Goal: Use online tool/utility

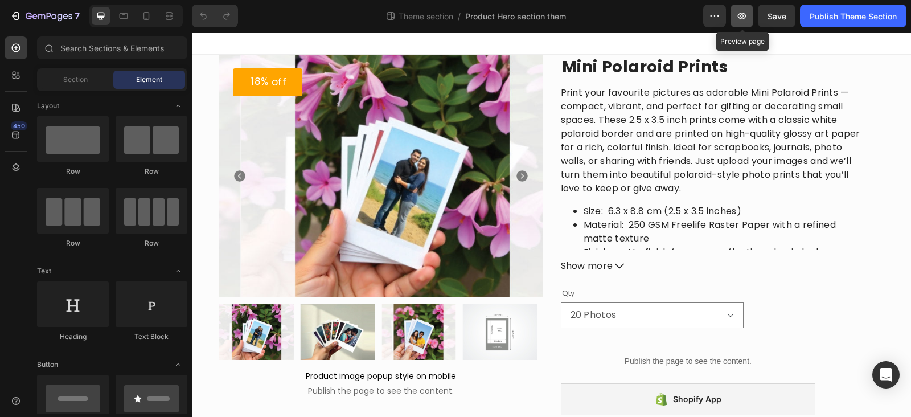
click at [738, 16] on icon "button" at bounding box center [742, 16] width 9 height 7
drag, startPoint x: 547, startPoint y: 75, endPoint x: 366, endPoint y: 188, distance: 213.3
click at [547, 75] on div "18% off (P) Tag Product Images Product image popup style on mobile Publish the …" at bounding box center [551, 399] width 665 height 689
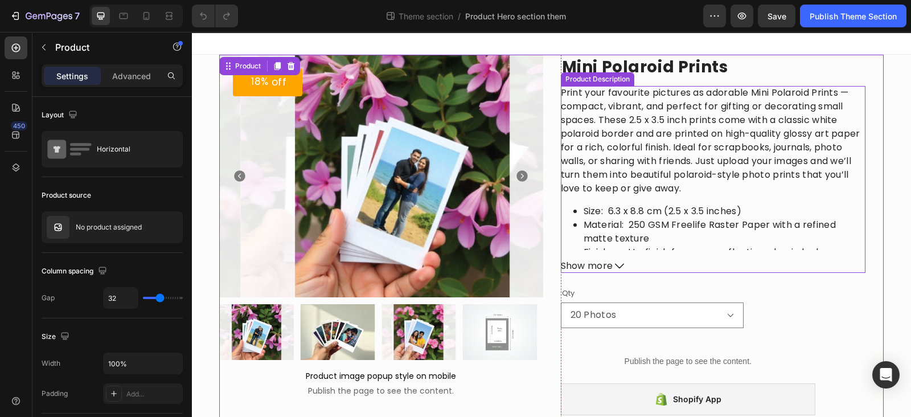
click at [588, 79] on div "Product Description" at bounding box center [597, 79] width 69 height 10
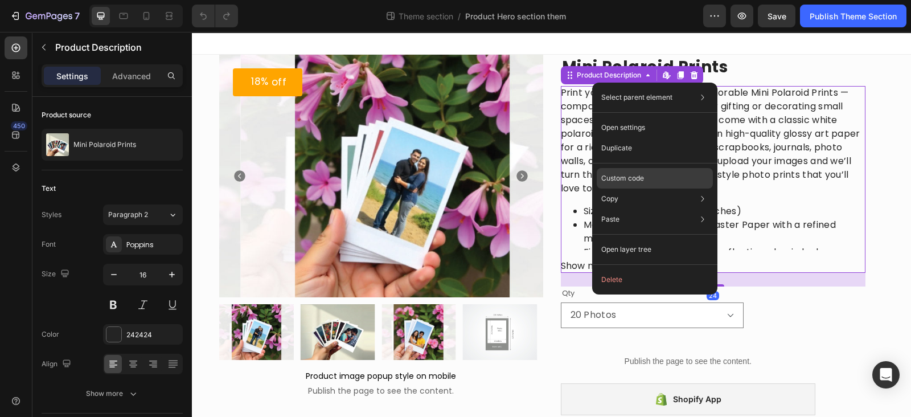
click at [646, 209] on div "Custom code" at bounding box center [655, 219] width 116 height 21
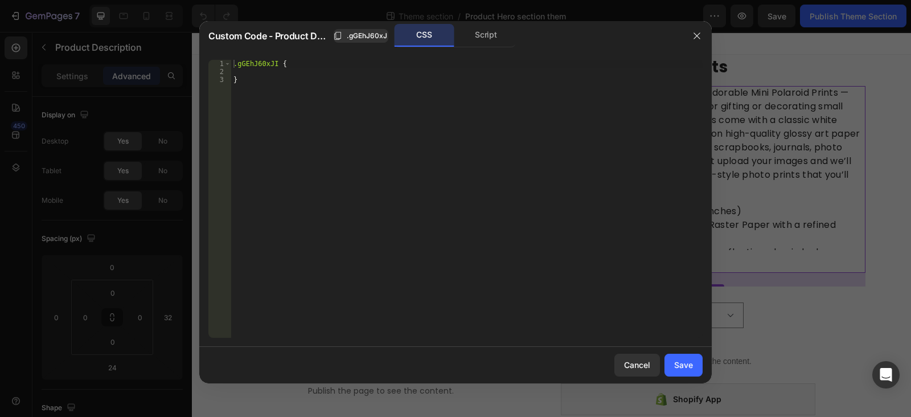
click at [359, 42] on div "Custom Code - Product Description .gGEhJ60xJI CSS Script" at bounding box center [445, 35] width 474 height 23
click at [359, 38] on span ".gGEhJ60xJI" at bounding box center [368, 36] width 42 height 10
